Goal: Find specific page/section: Find specific page/section

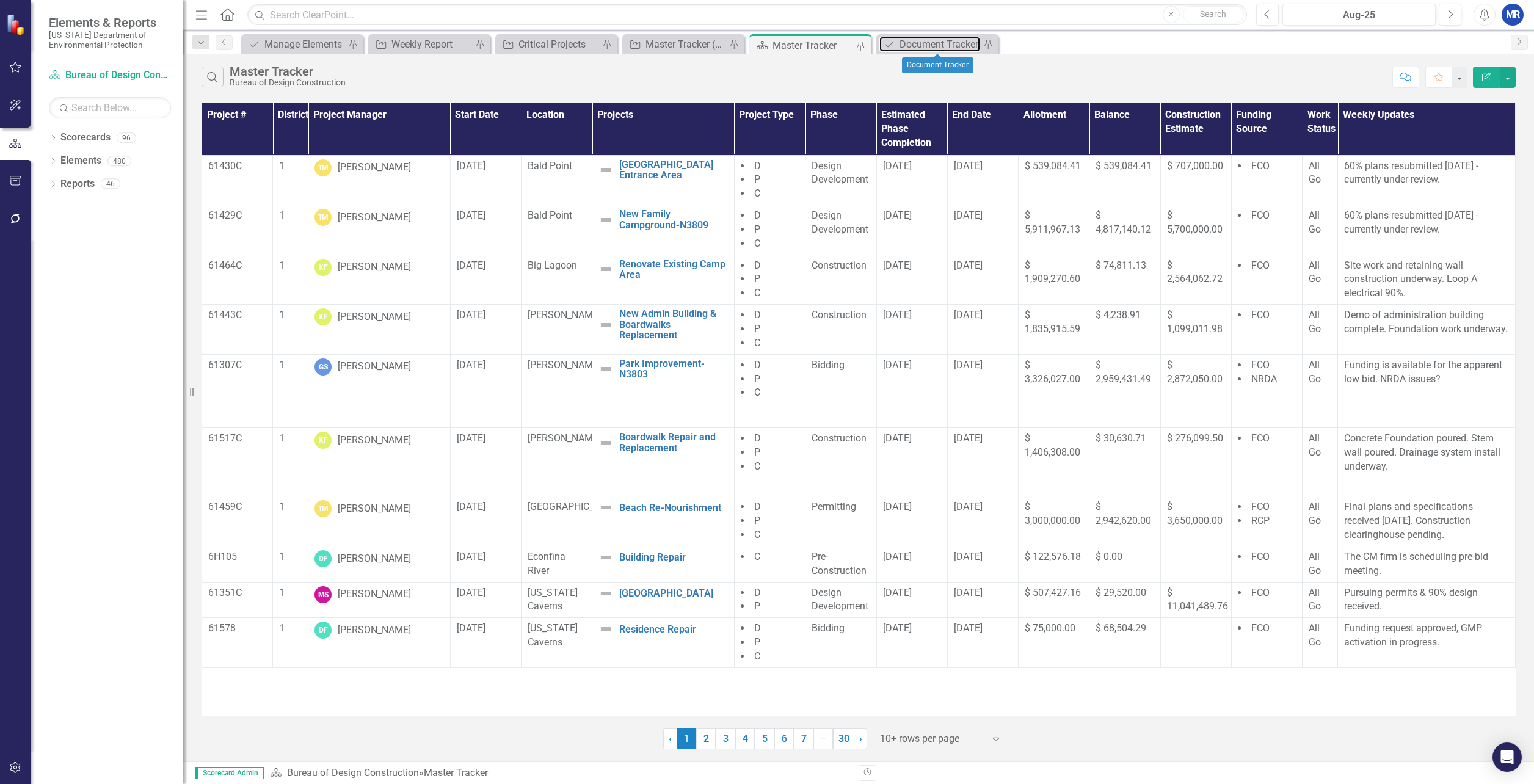
drag, startPoint x: 915, startPoint y: 39, endPoint x: 881, endPoint y: 52, distance: 36.4
click at [915, 39] on div "Document Tracker" at bounding box center [940, 44] width 80 height 15
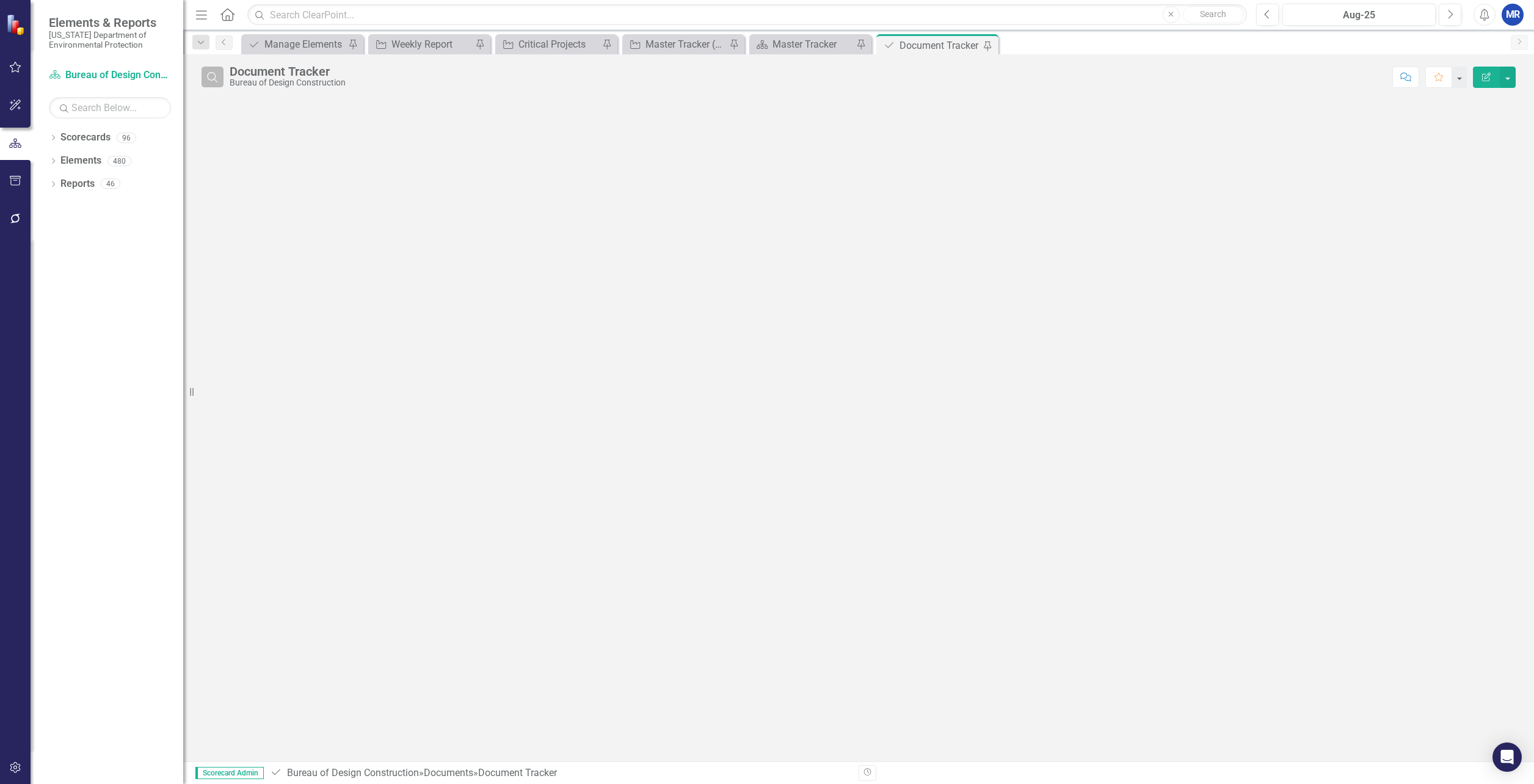
click at [217, 76] on icon "Search" at bounding box center [212, 77] width 13 height 11
click at [287, 76] on input "text" at bounding box center [807, 77] width 1156 height 22
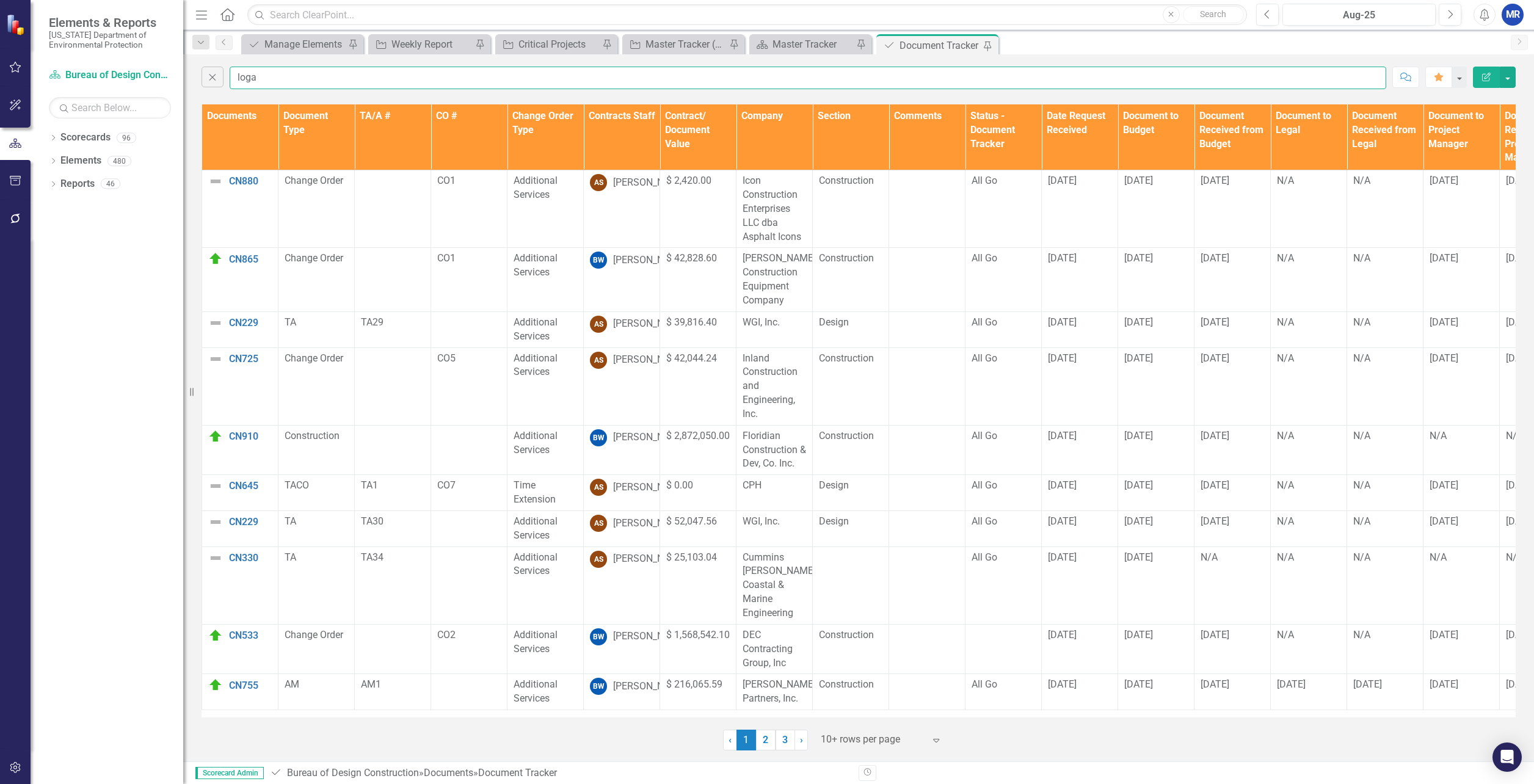
type input "logan"
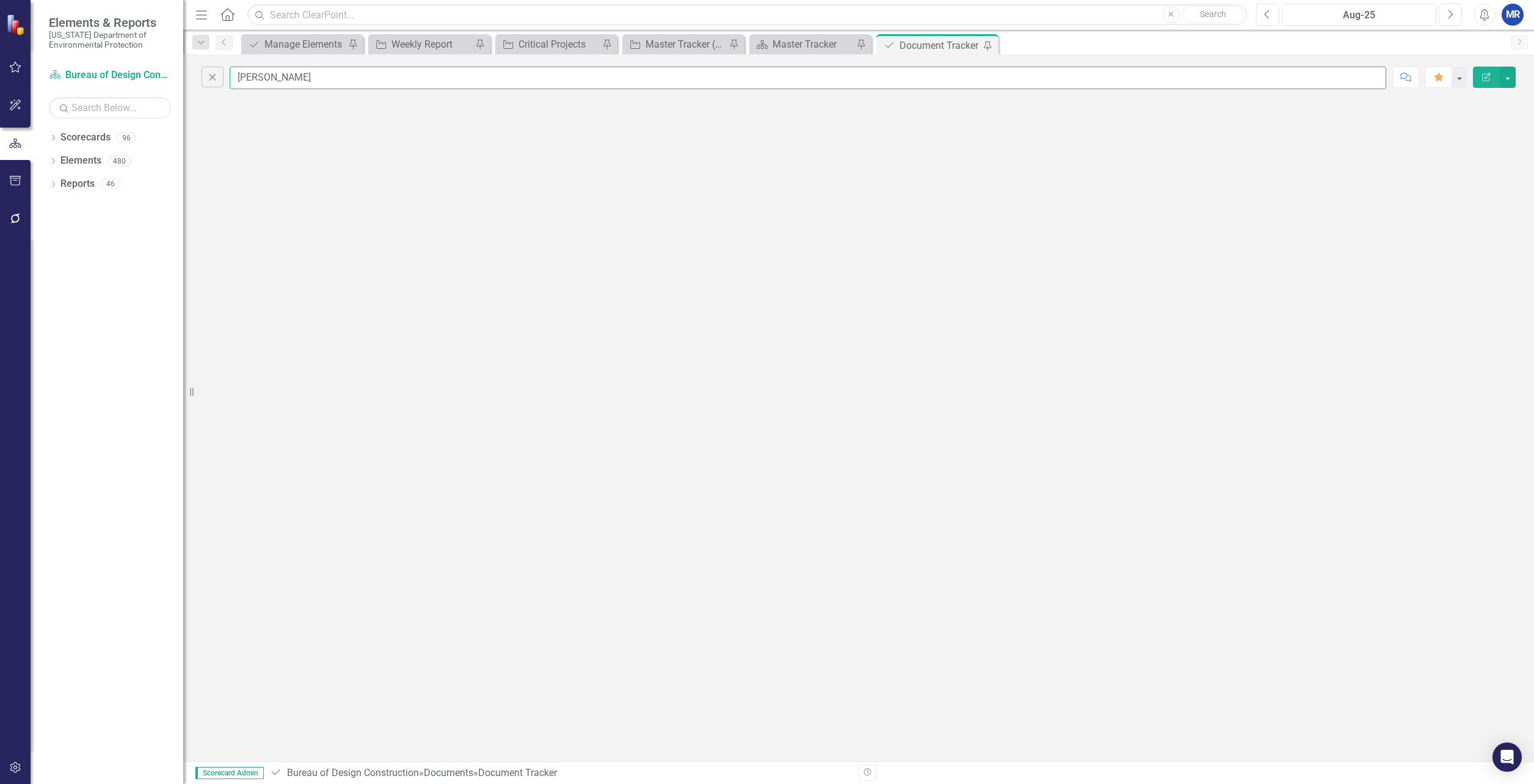
drag, startPoint x: 287, startPoint y: 77, endPoint x: 202, endPoint y: 90, distance: 86.0
click at [202, 90] on div "Close logan Comment Favorite Edit Report" at bounding box center [858, 74] width 1351 height 41
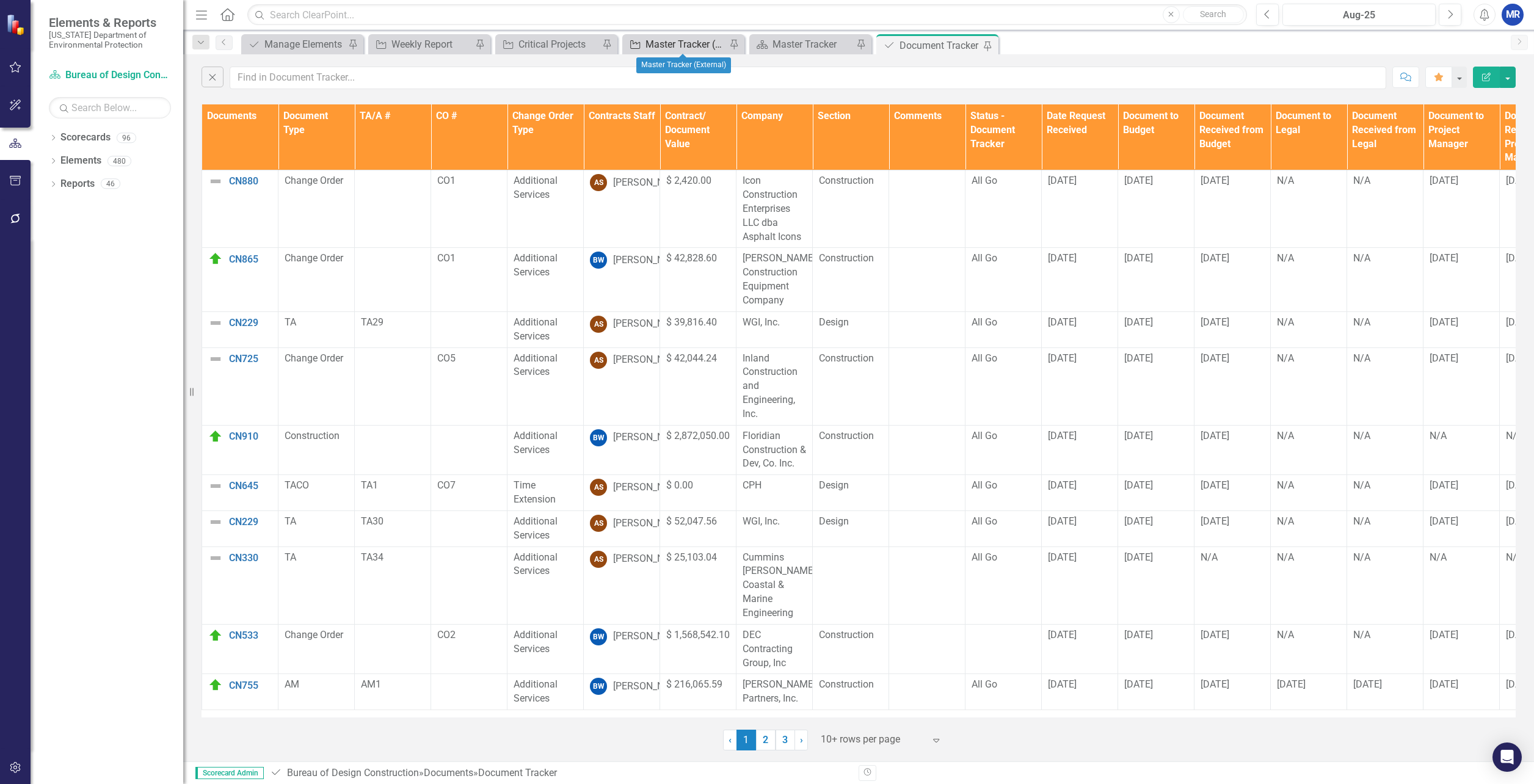
click at [684, 49] on div "Master Tracker (External)" at bounding box center [686, 44] width 80 height 15
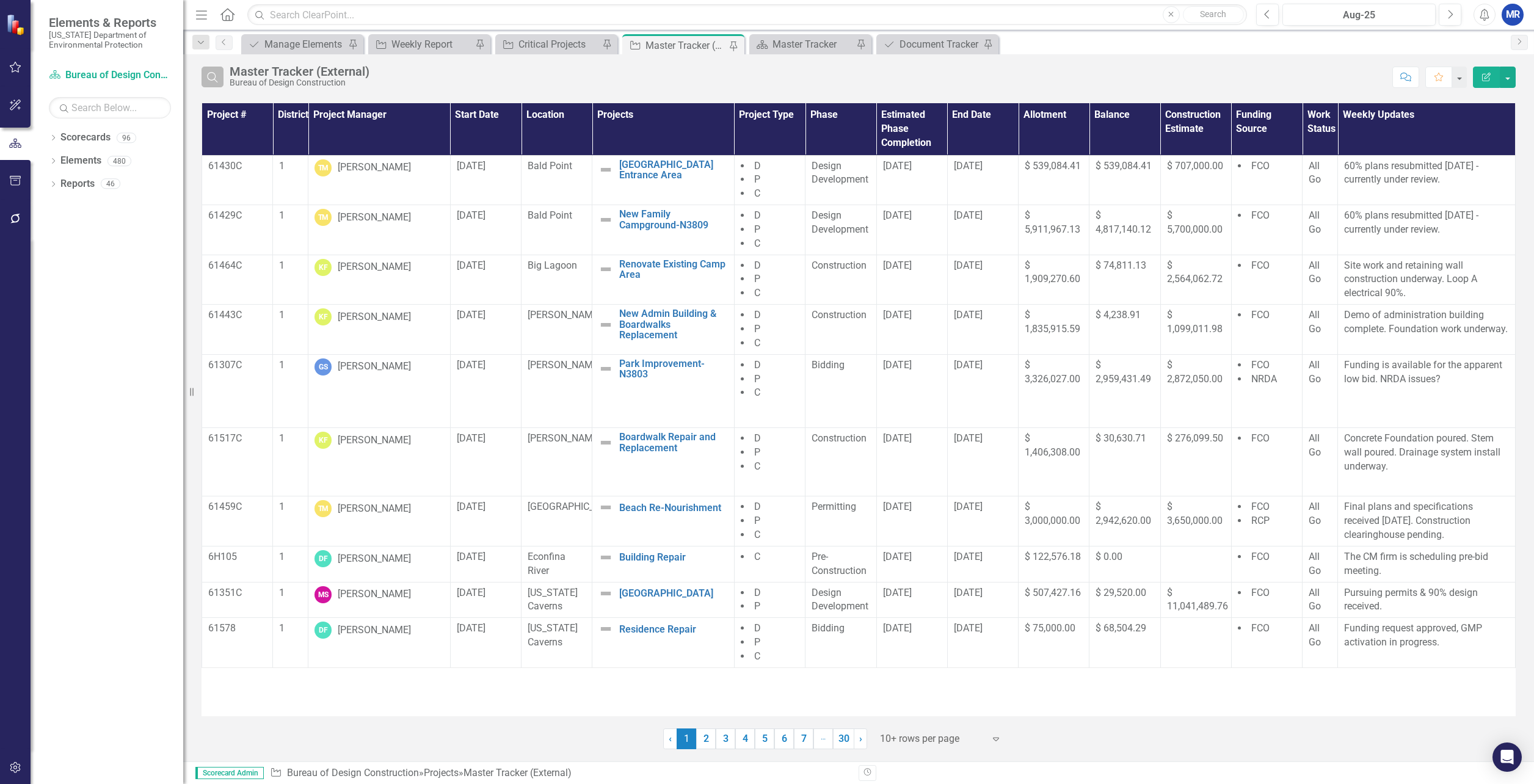
click at [212, 80] on icon "Search" at bounding box center [212, 77] width 13 height 11
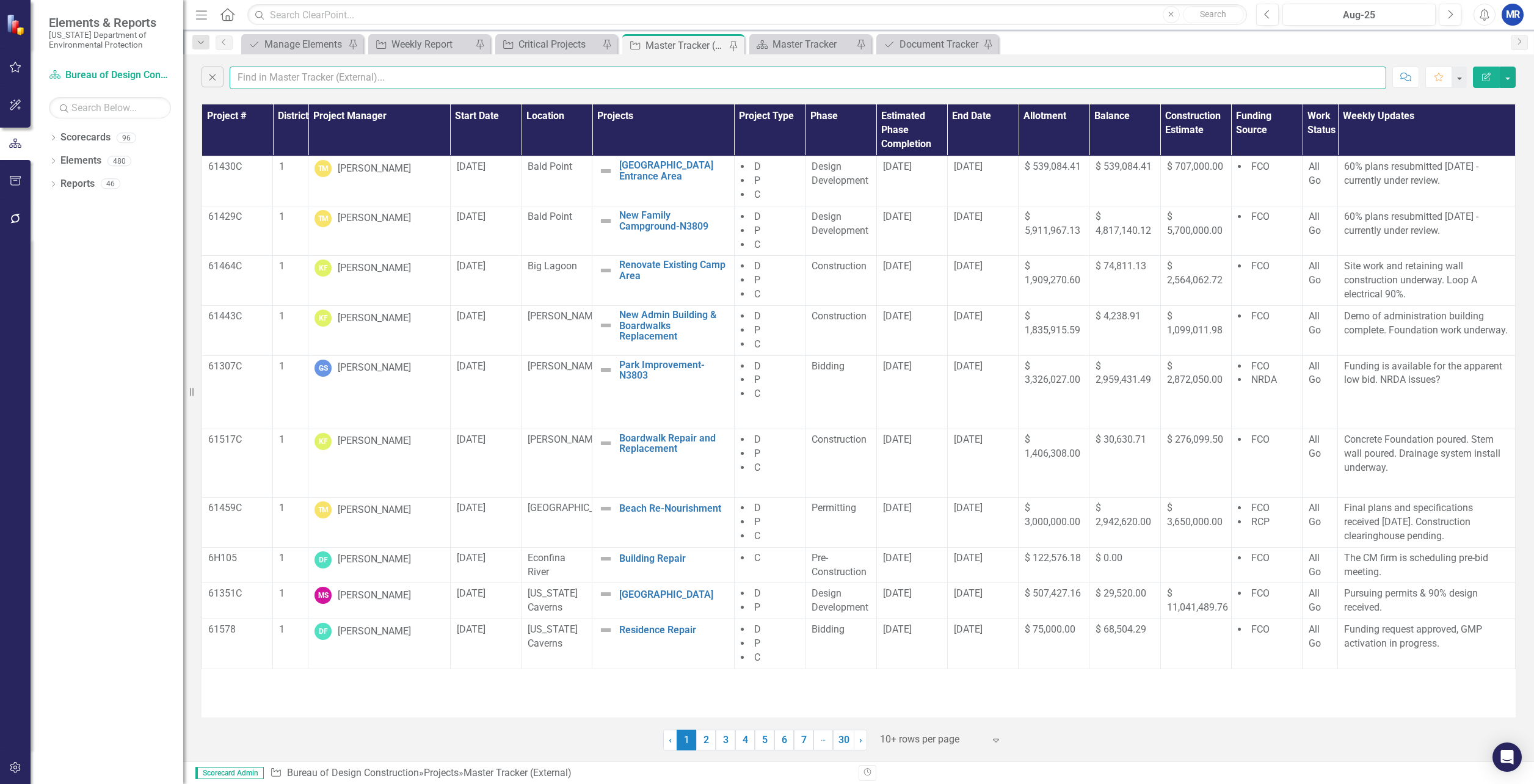
click at [258, 74] on input "text" at bounding box center [807, 77] width 1156 height 22
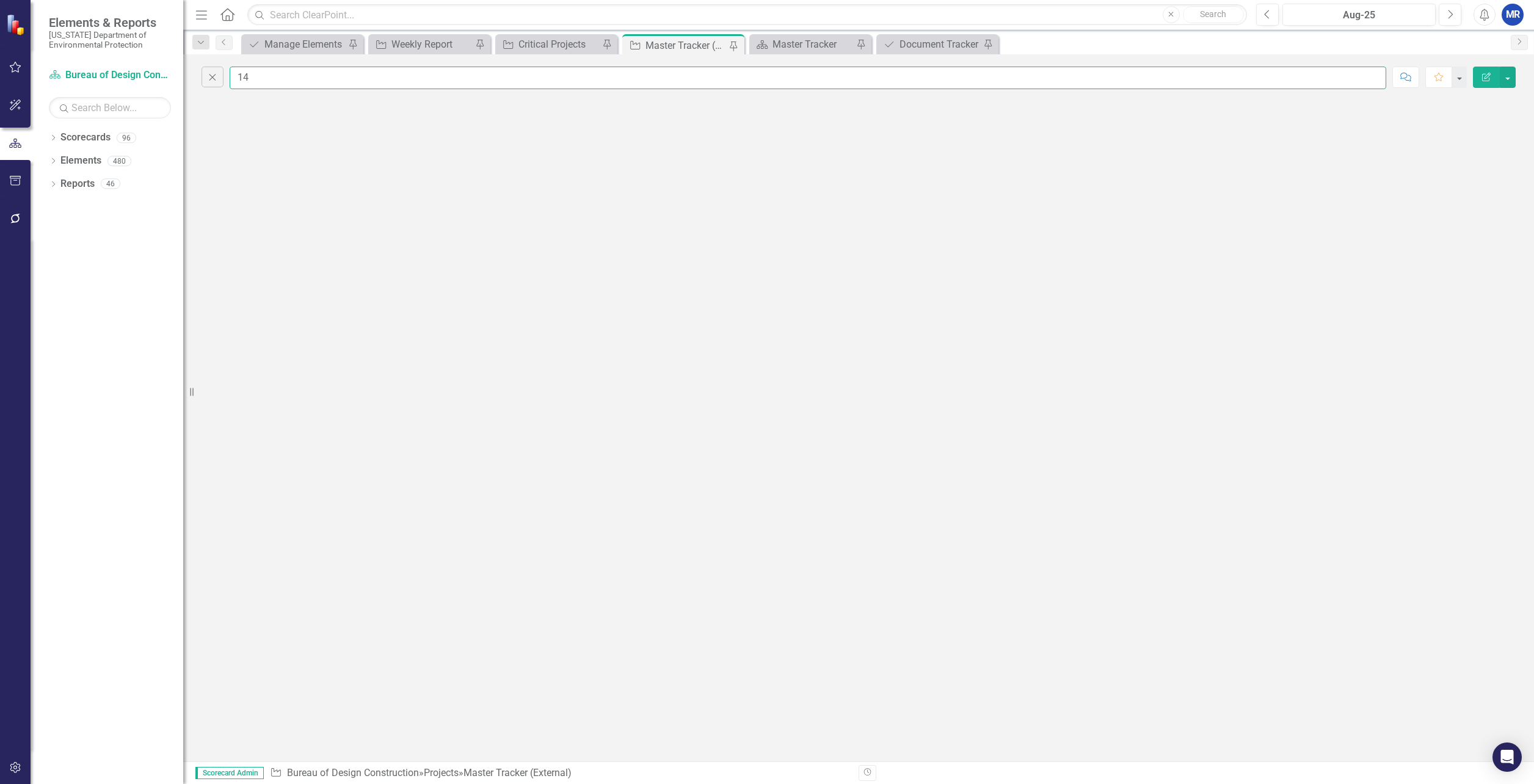
type input "1"
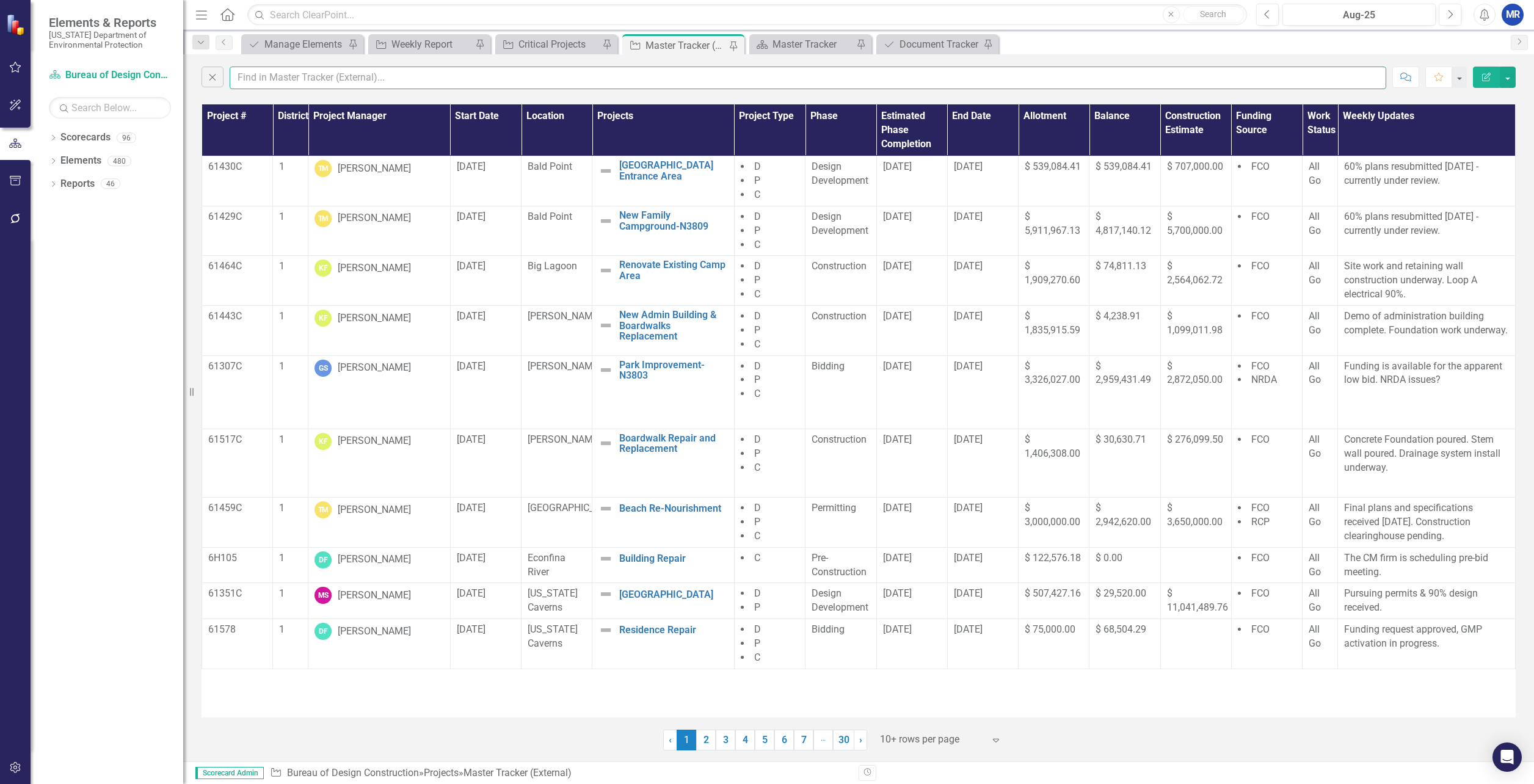
click at [358, 77] on input "text" at bounding box center [807, 77] width 1156 height 22
type input "kenny"
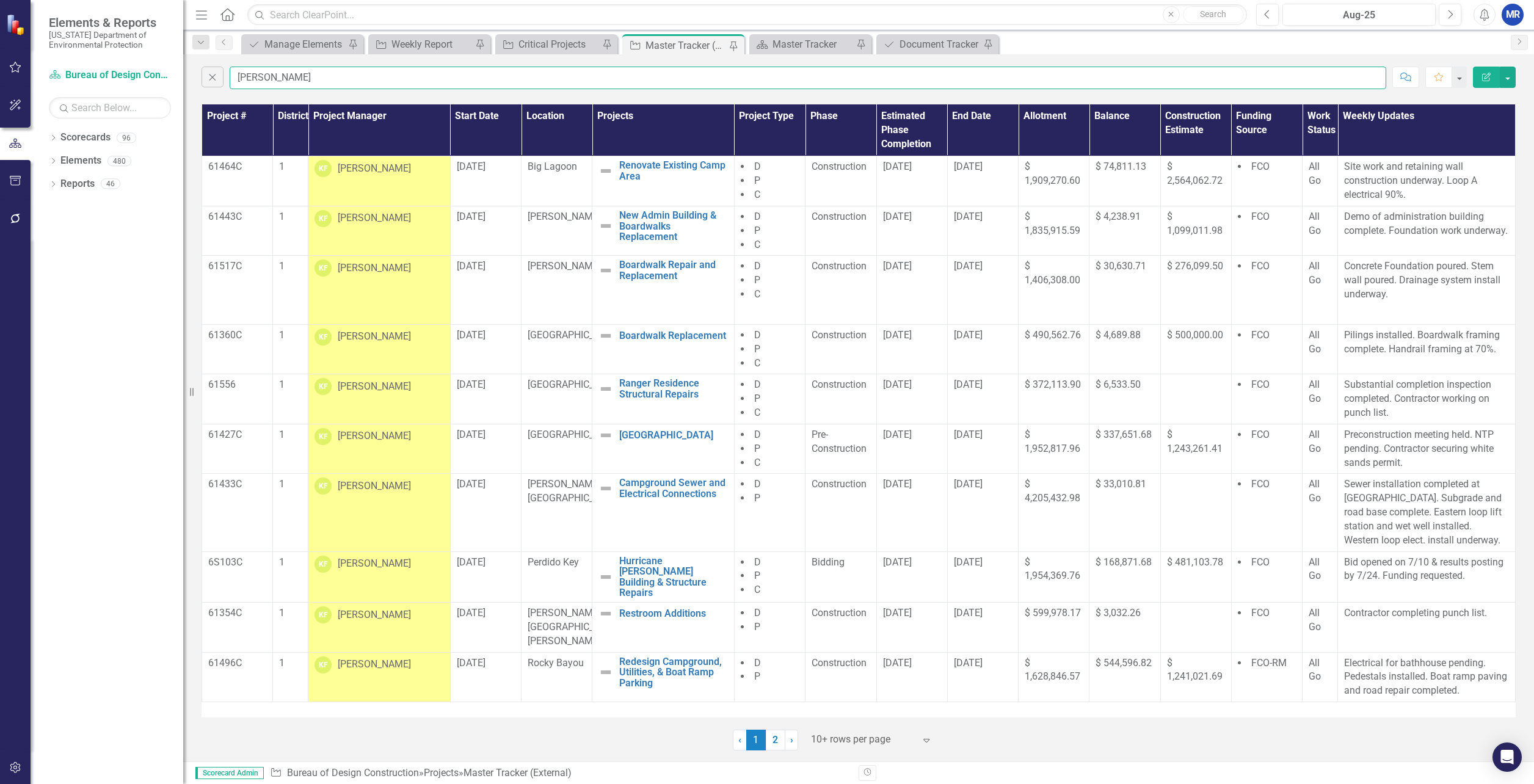
drag, startPoint x: 275, startPoint y: 76, endPoint x: 238, endPoint y: 81, distance: 37.3
click at [238, 81] on input "kenny" at bounding box center [807, 77] width 1156 height 22
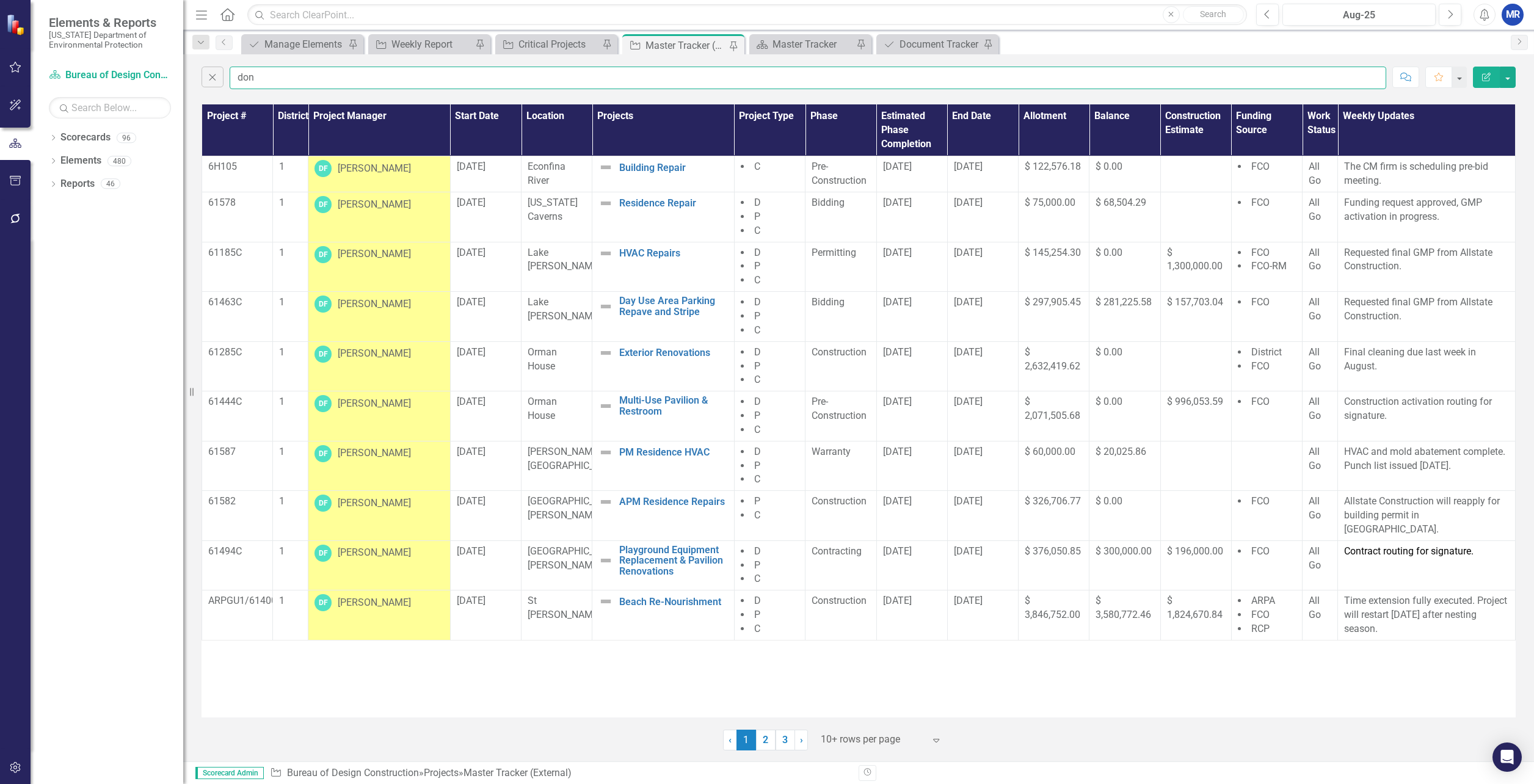
type input "don"
